Goal: Task Accomplishment & Management: Use online tool/utility

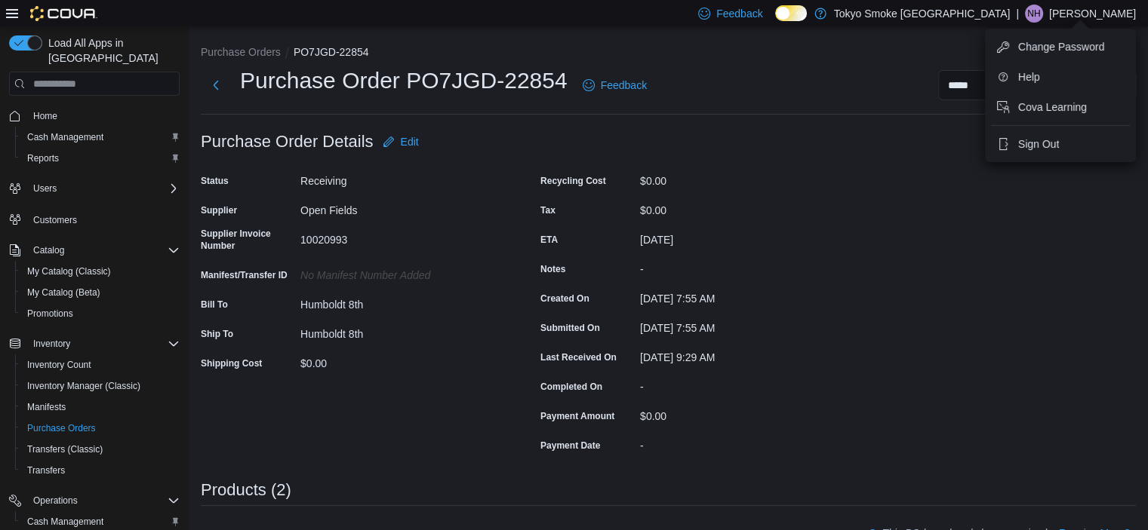
click at [878, 349] on div "Purchase Order: PO7JGD-22854 Feedback Purchase Order Details Edit Status Receiv…" at bounding box center [668, 537] width 935 height 820
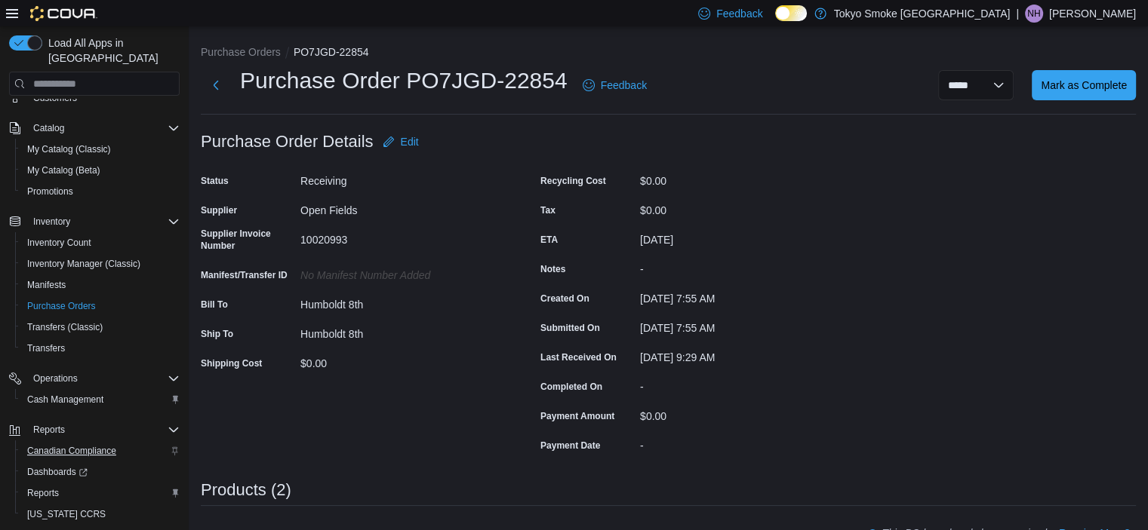
scroll to position [146, 0]
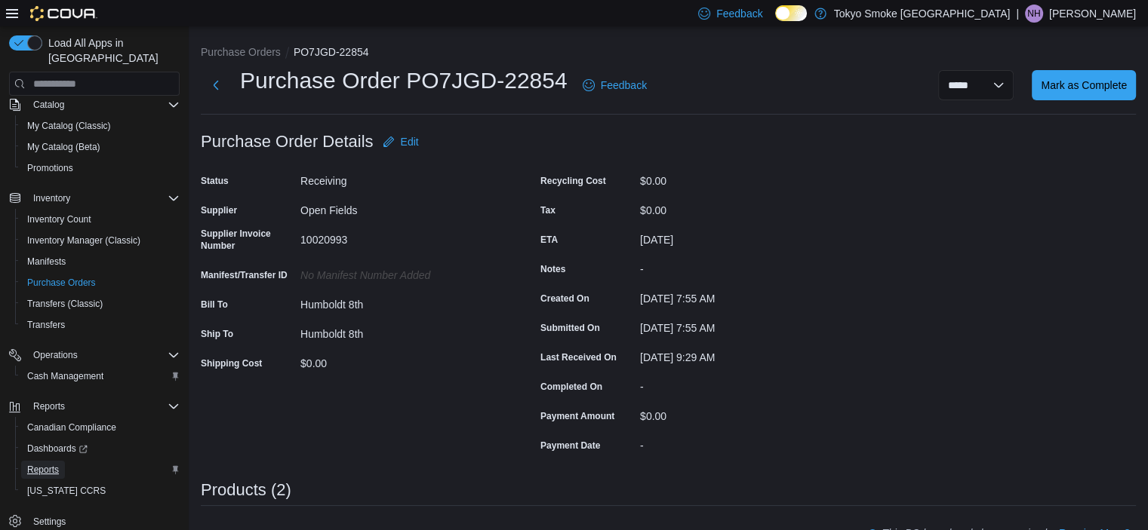
click at [51, 464] on span "Reports" at bounding box center [43, 470] width 32 height 12
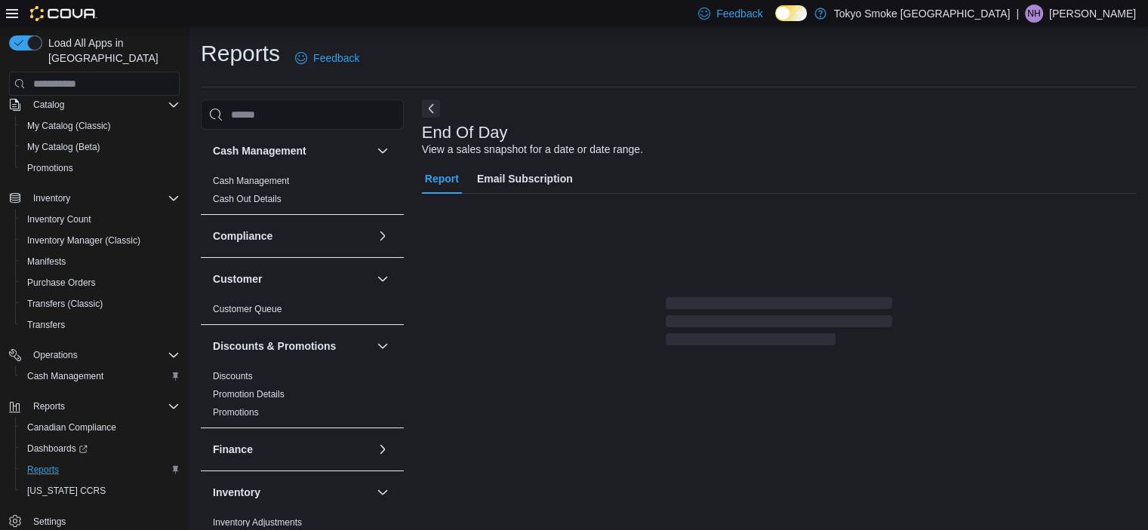
scroll to position [9, 0]
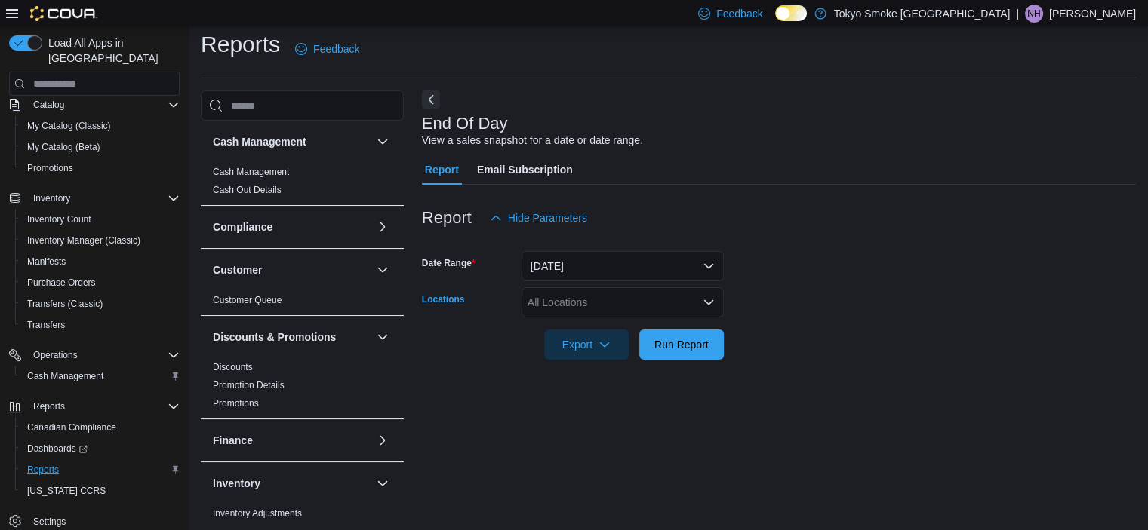
click at [577, 298] on div "All Locations" at bounding box center [622, 302] width 202 height 30
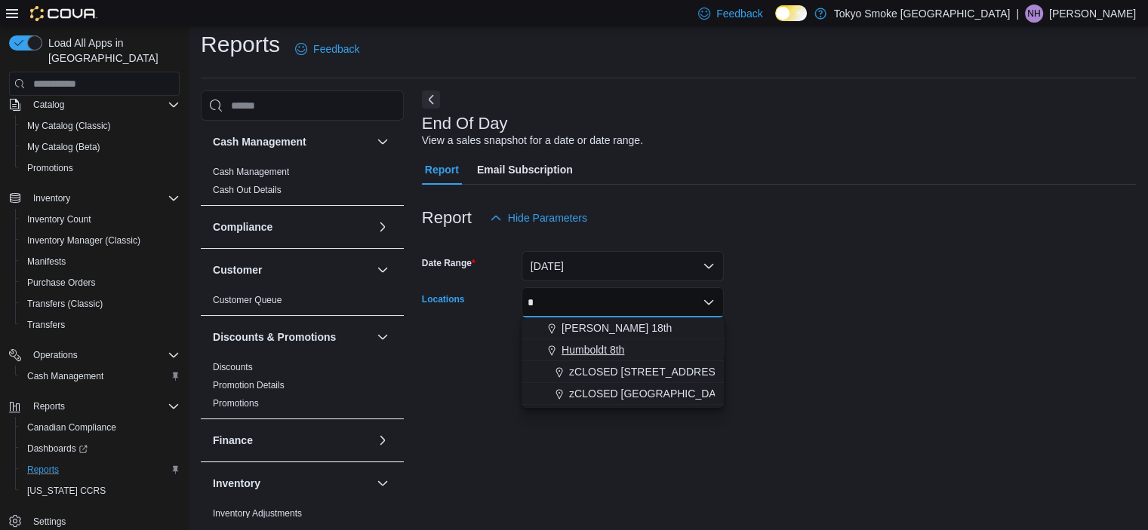
type input "*"
click at [579, 343] on span "Humboldt 8th" at bounding box center [592, 350] width 63 height 15
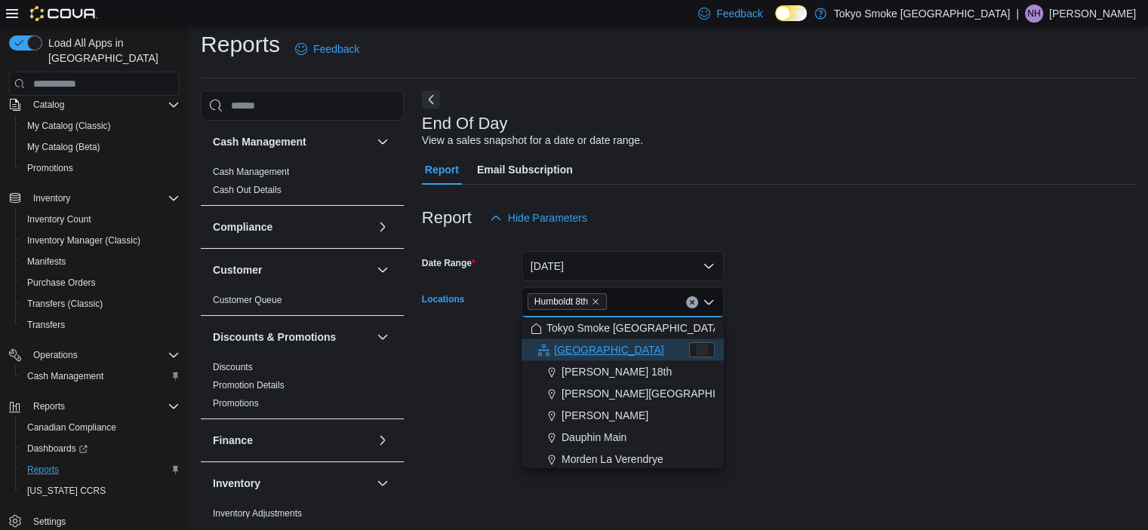
click at [858, 307] on form "Date Range Today Locations Humboldt 8th Combo box. Selected. Humboldt 8th. Pres…" at bounding box center [779, 296] width 714 height 127
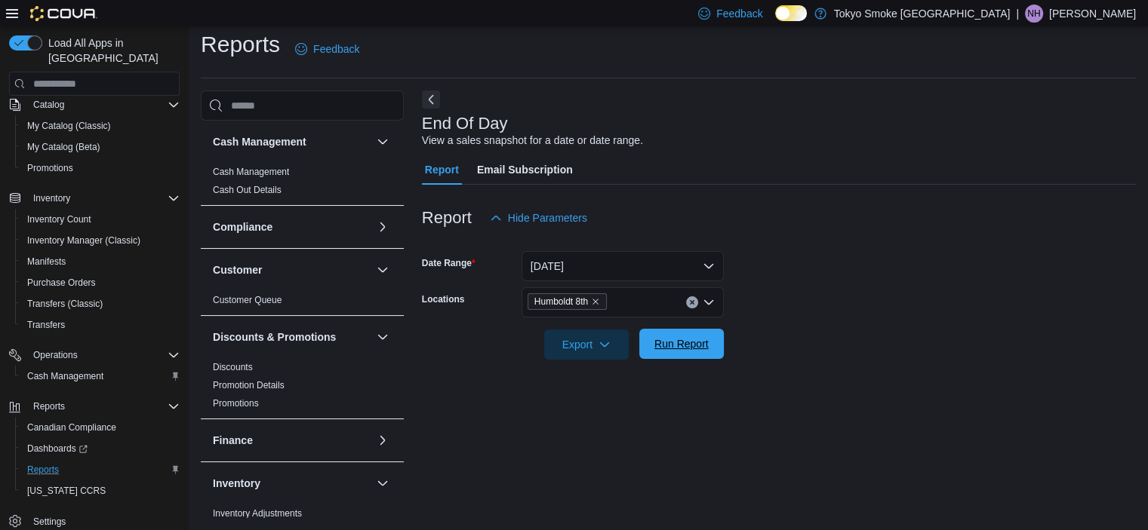
click at [674, 344] on span "Run Report" at bounding box center [681, 344] width 54 height 15
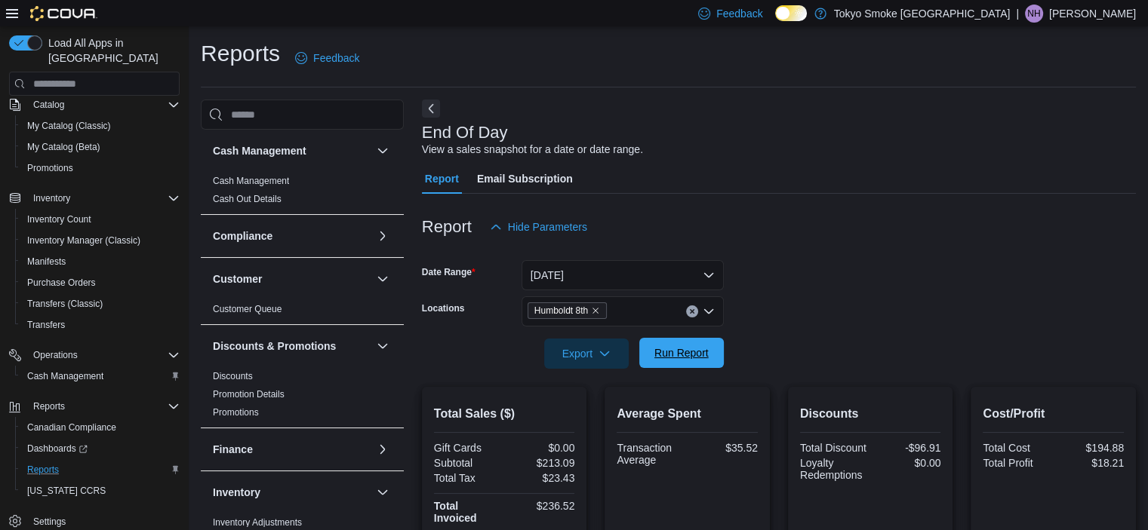
click at [687, 348] on span "Run Report" at bounding box center [681, 353] width 54 height 15
click at [700, 347] on span "Run Report" at bounding box center [681, 353] width 54 height 15
click at [1056, 11] on div "| NH Naomi Humenny" at bounding box center [1076, 14] width 120 height 18
click at [1035, 147] on span "Sign Out" at bounding box center [1038, 144] width 41 height 15
